Goal: Check status: Check status

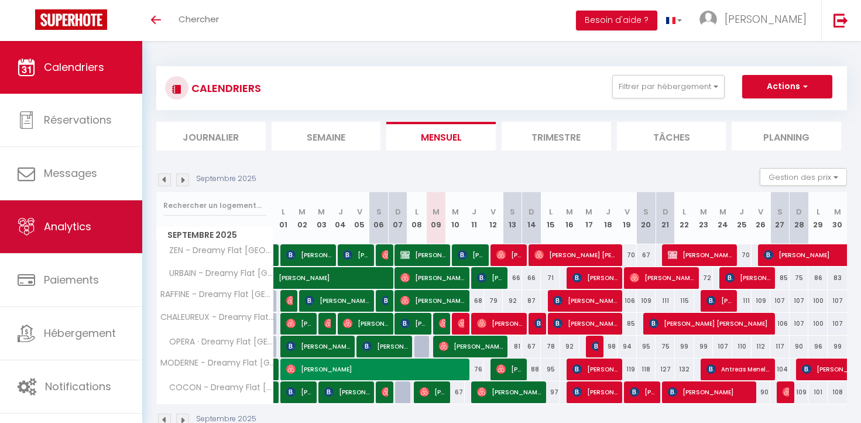
click at [76, 243] on link "Analytics" at bounding box center [71, 226] width 142 height 53
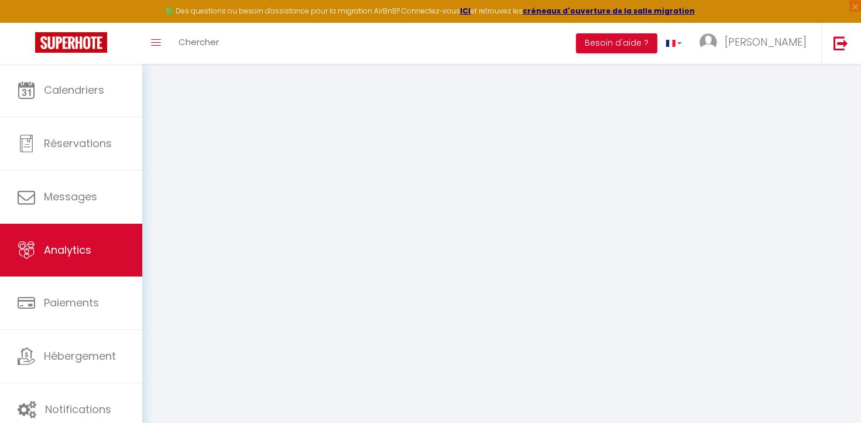
select select "2025"
select select "9"
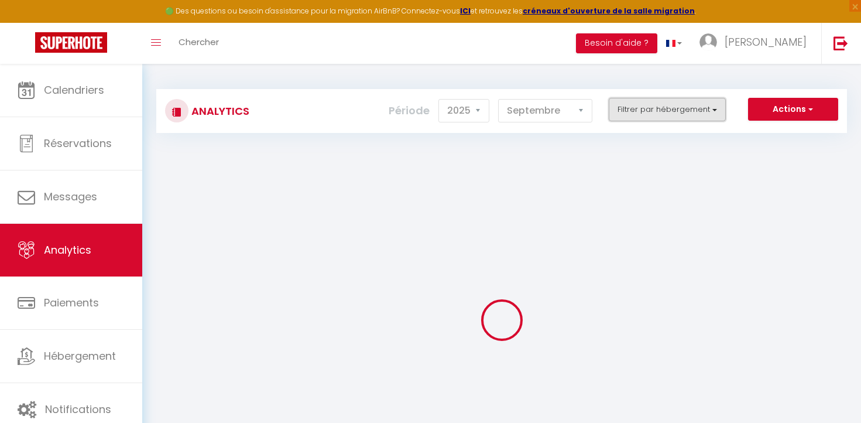
click at [639, 112] on button "Filtrer par hébergement" at bounding box center [667, 109] width 117 height 23
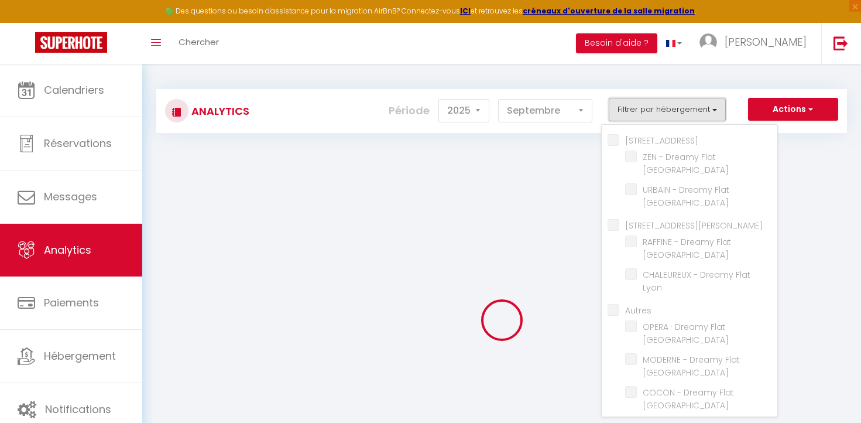
checkbox Garibaldi "false"
checkbox Lyon "false"
checkbox Faure "false"
checkbox Lyon "false"
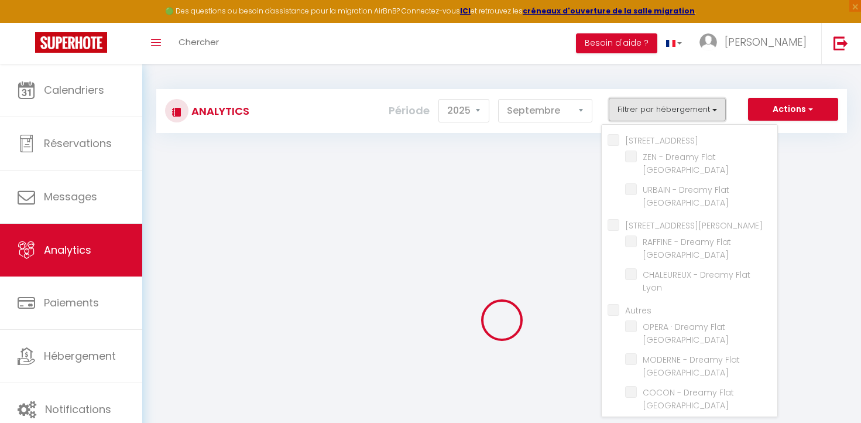
checkbox Lyon "false"
checkbox input "false"
checkbox Lyon "false"
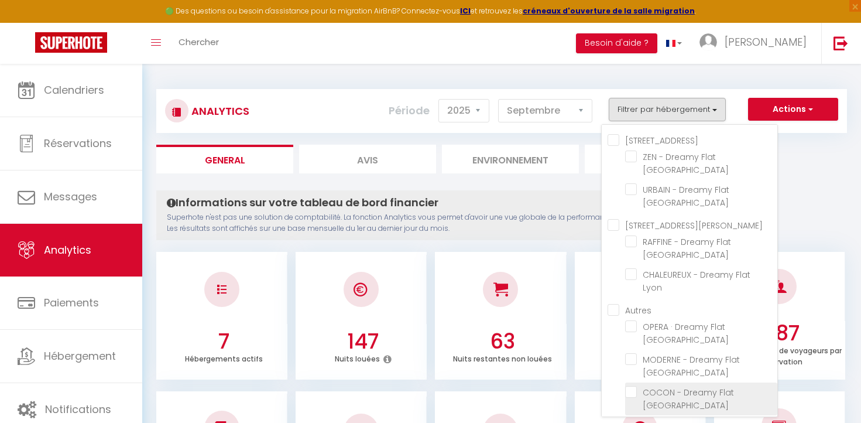
click at [631, 386] on Lyon "checkbox" at bounding box center [701, 392] width 152 height 12
checkbox Lyon "true"
checkbox Lyon "false"
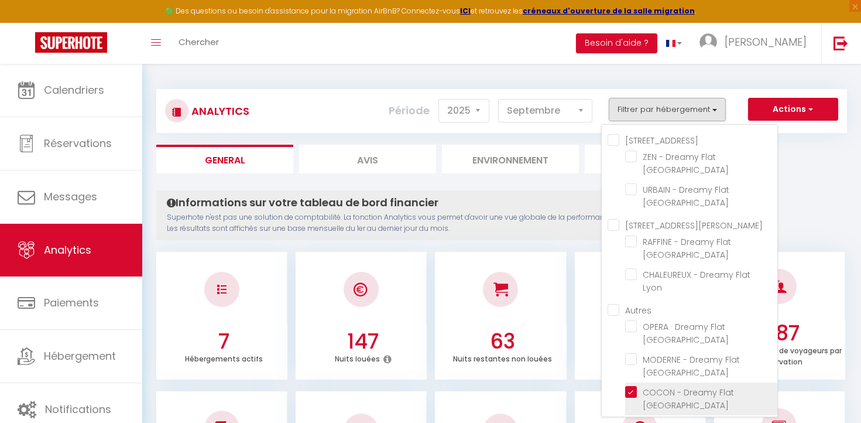
checkbox Lyon "false"
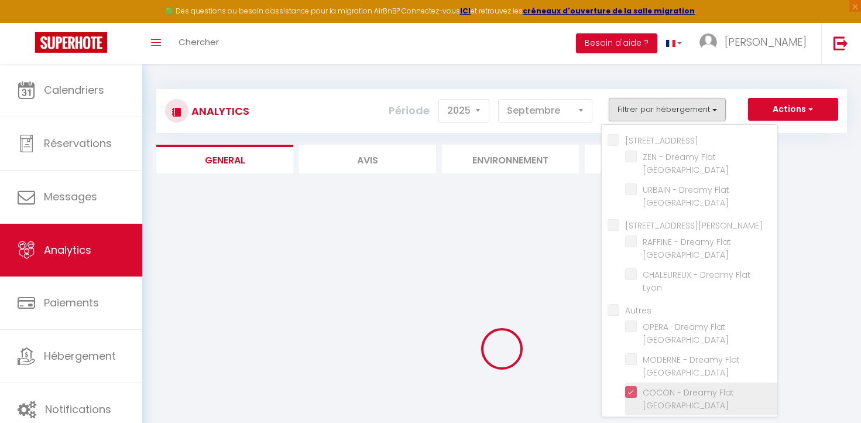
checkbox Lyon "false"
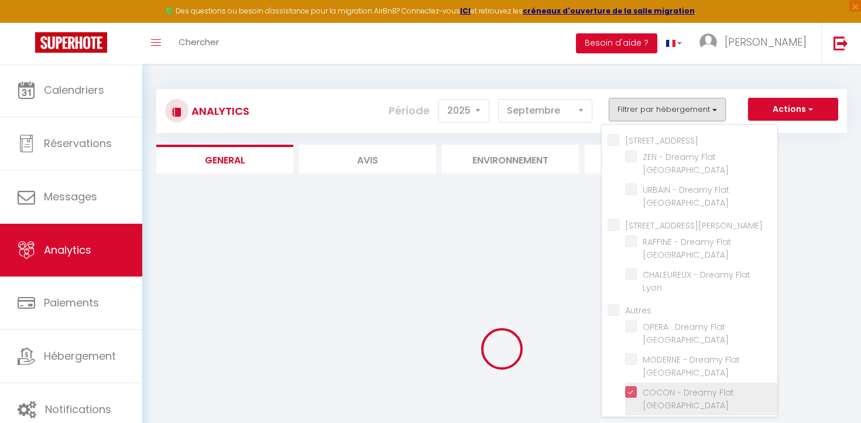
checkbox Lyon "false"
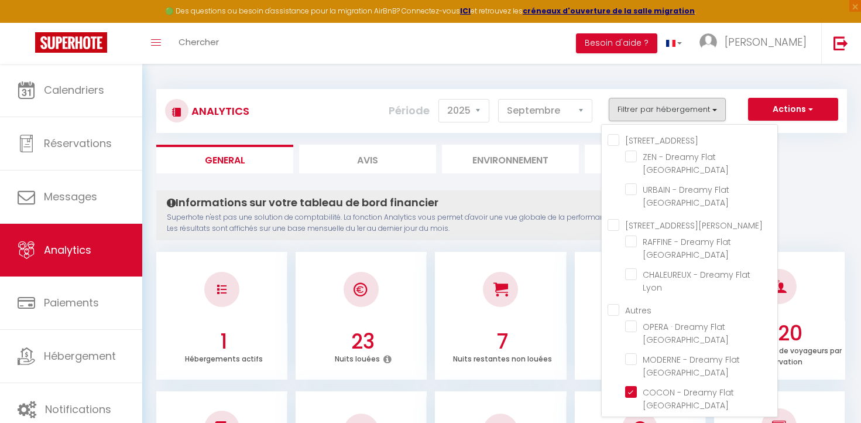
click at [573, 224] on p "Superhote n'est pas une solution de comptabilité. La fonction Analytics vous pe…" at bounding box center [440, 223] width 546 height 22
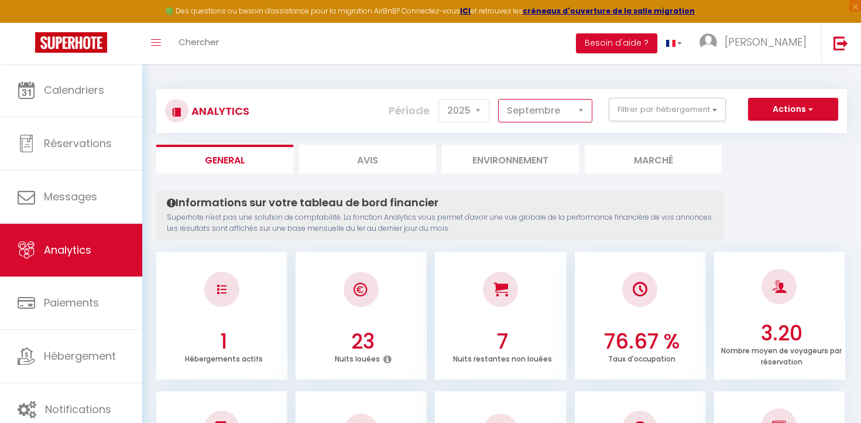
click at [554, 114] on select "[PERSON_NAME] Mars [PERSON_NAME] Juin Juillet Août Septembre Octobre Novembre D…" at bounding box center [545, 110] width 94 height 23
click at [558, 111] on select "[PERSON_NAME] Mars [PERSON_NAME] Juin Juillet Août Septembre Octobre Novembre D…" at bounding box center [545, 110] width 94 height 23
select select "9"
click at [674, 119] on button "Filtrer par hébergement" at bounding box center [667, 109] width 117 height 23
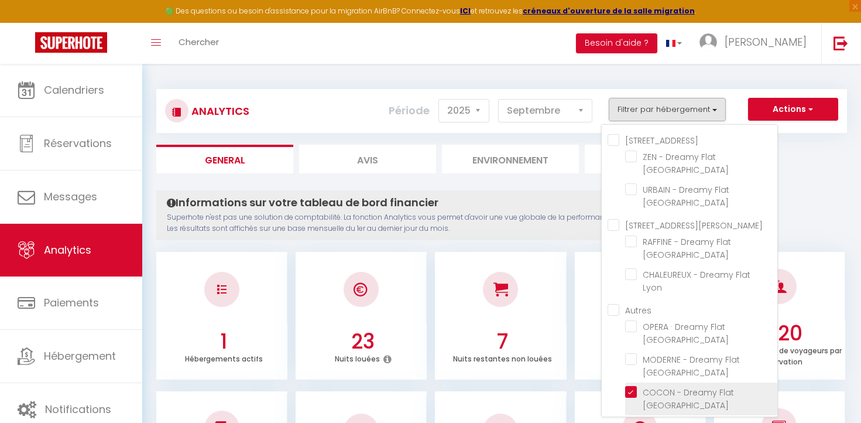
click at [633, 386] on Lyon "checkbox" at bounding box center [701, 392] width 152 height 12
checkbox Lyon "false"
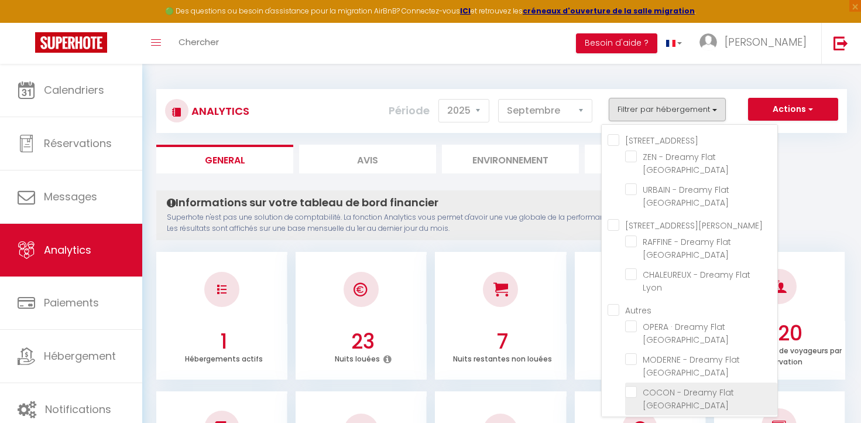
checkbox Lyon "false"
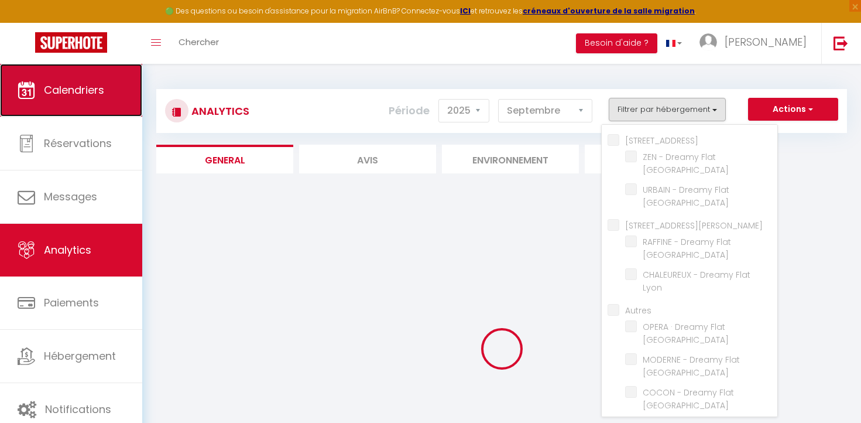
click at [120, 93] on link "Calendriers" at bounding box center [71, 90] width 142 height 53
